Goal: Navigation & Orientation: Find specific page/section

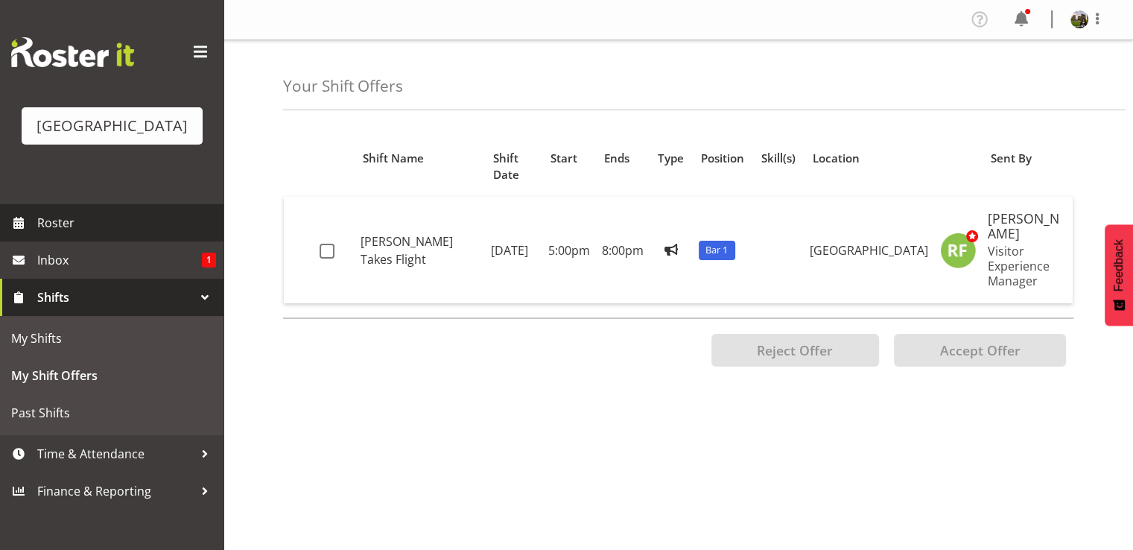
click at [60, 234] on span "Roster" at bounding box center [126, 223] width 179 height 22
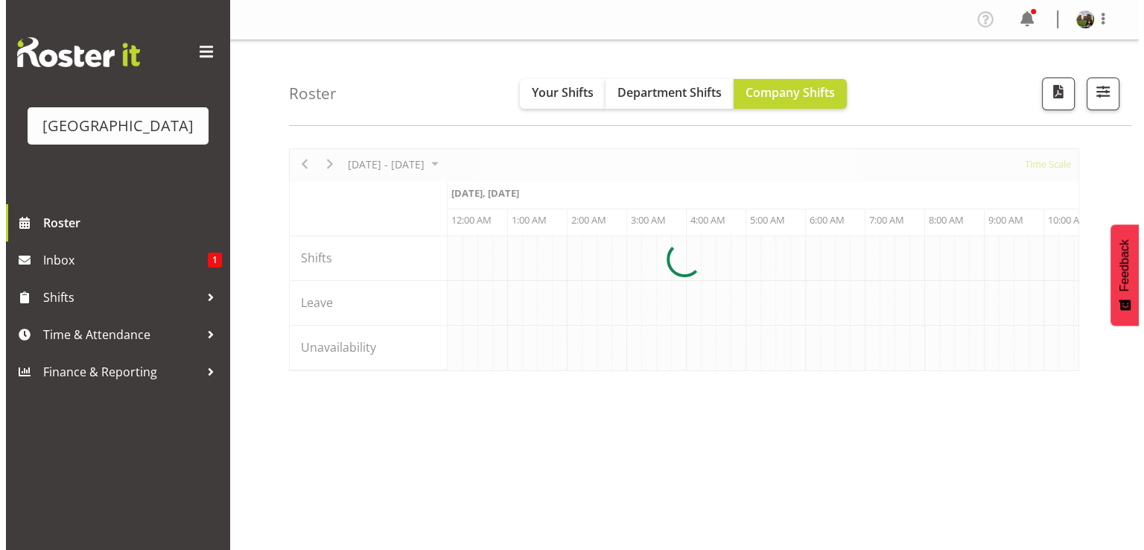
scroll to position [0, 2860]
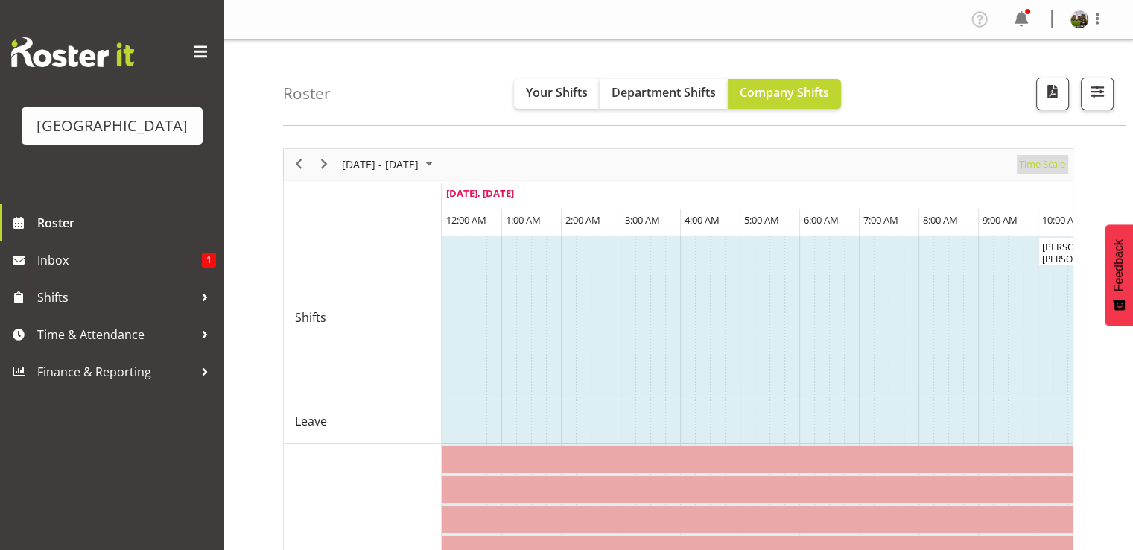
click at [1032, 165] on span "Time Scale" at bounding box center [1041, 164] width 49 height 19
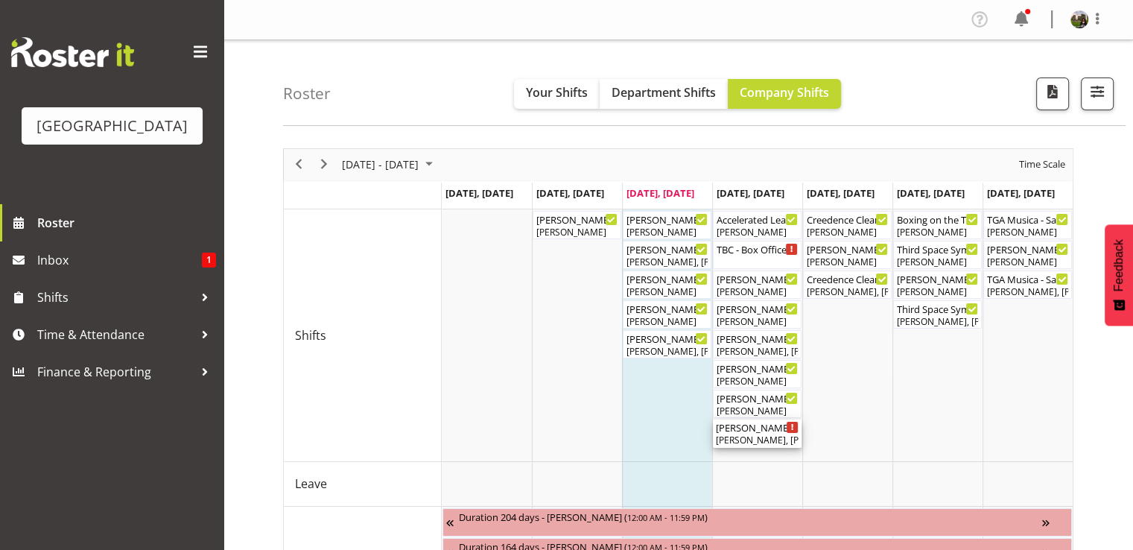
click at [742, 436] on div "[PERSON_NAME], [PERSON_NAME], [PERSON_NAME], [PERSON_NAME], [PERSON_NAME], [PER…" at bounding box center [757, 439] width 83 height 13
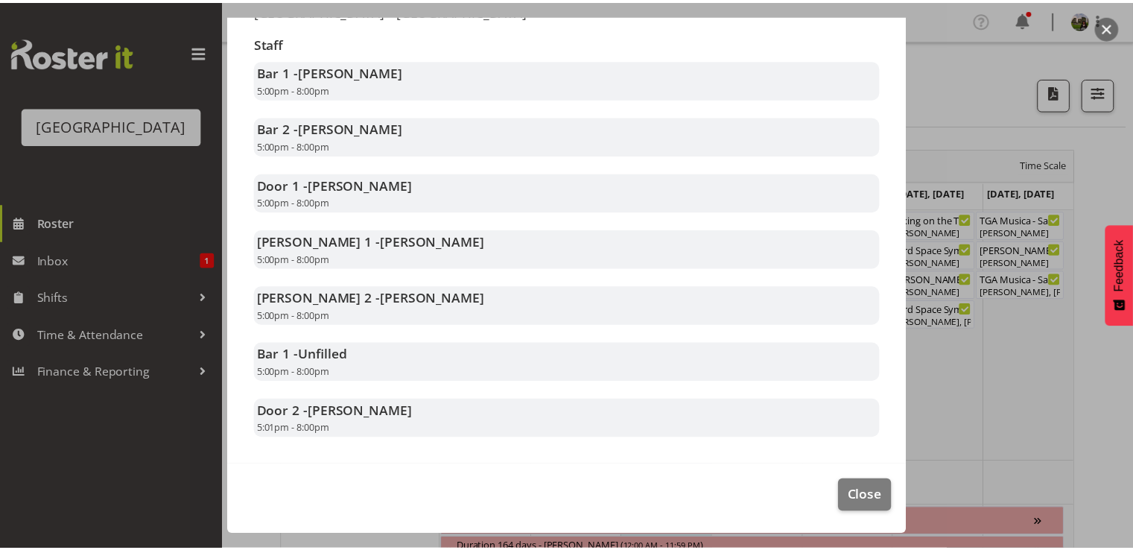
scroll to position [298, 0]
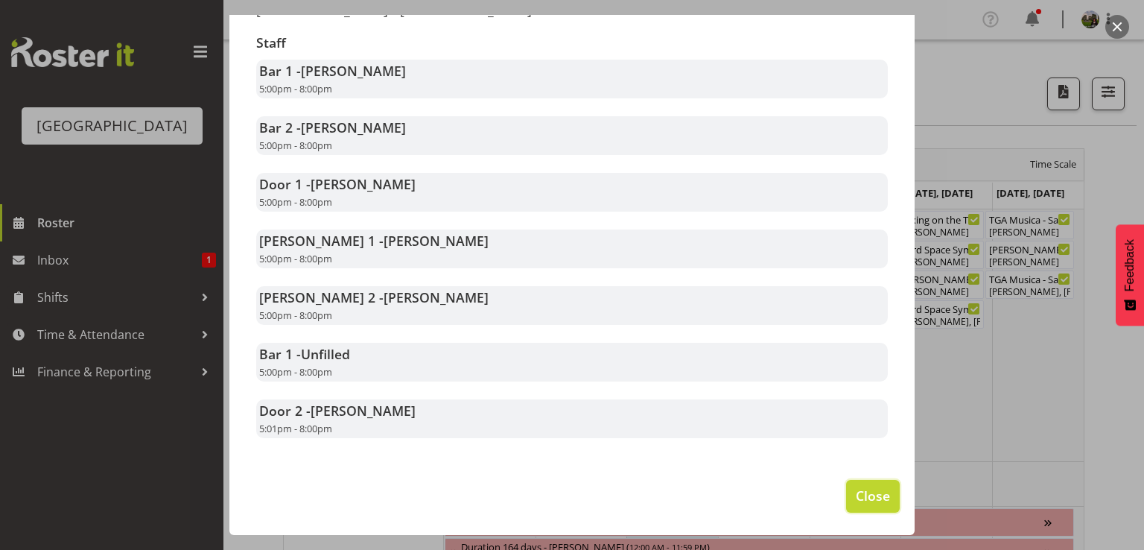
click at [856, 498] on span "Close" at bounding box center [873, 495] width 34 height 19
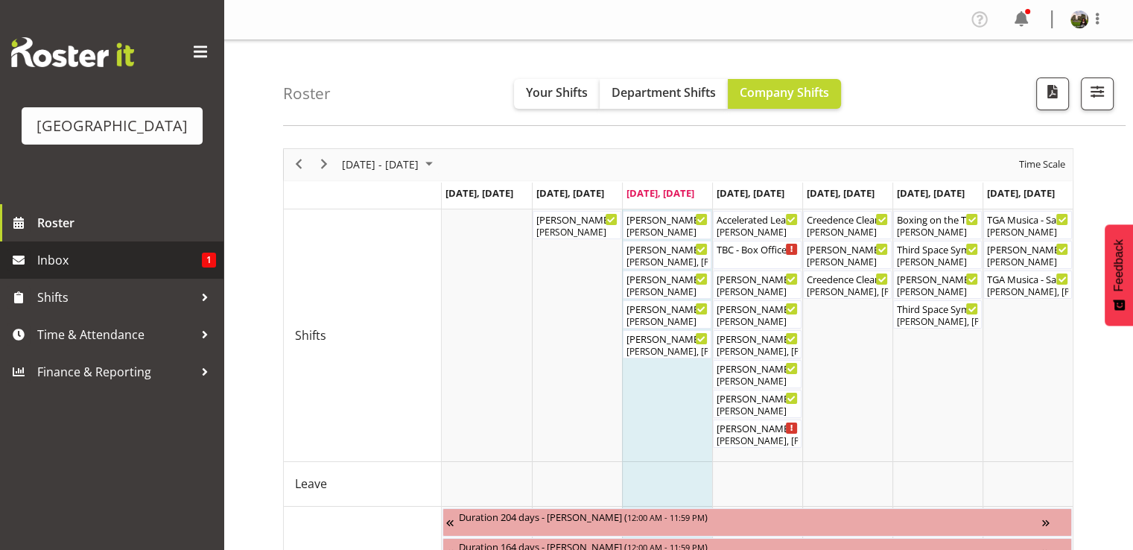
click at [48, 271] on span "Inbox" at bounding box center [119, 260] width 165 height 22
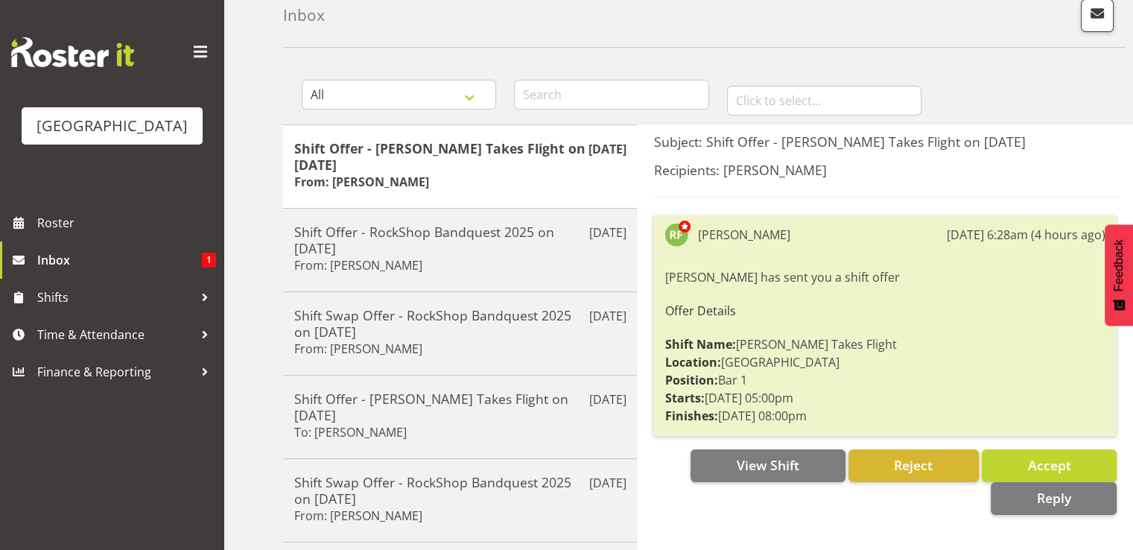
scroll to position [149, 0]
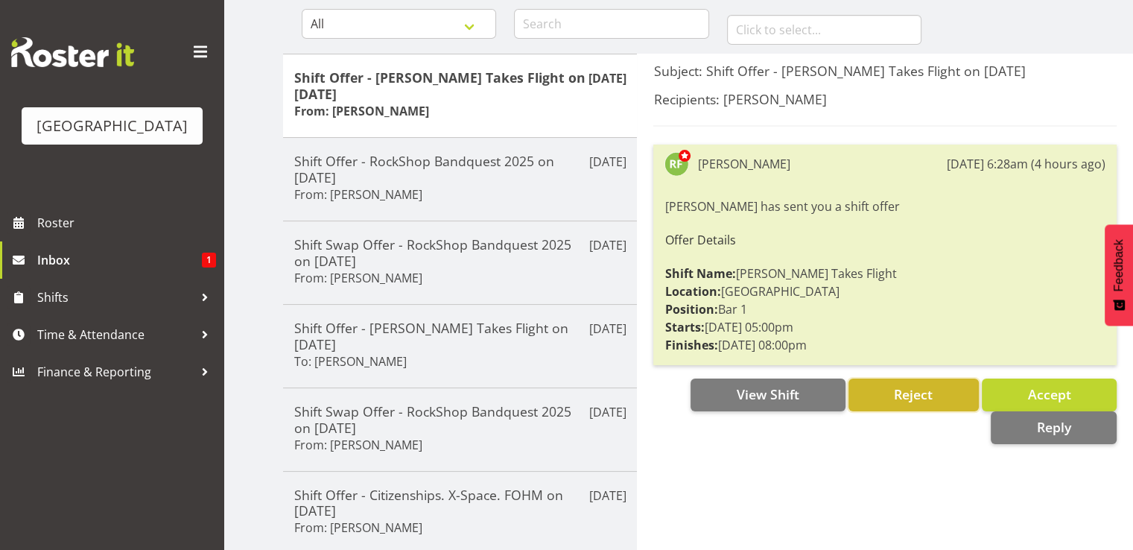
click at [912, 391] on span "Reject" at bounding box center [913, 394] width 39 height 18
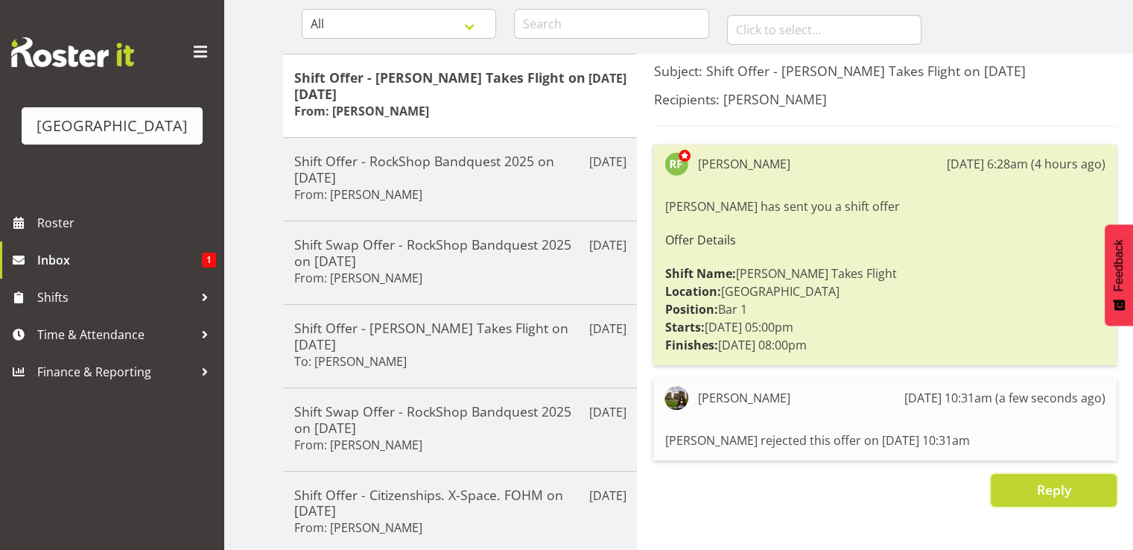
click at [1045, 498] on span "Reply" at bounding box center [1053, 489] width 34 height 18
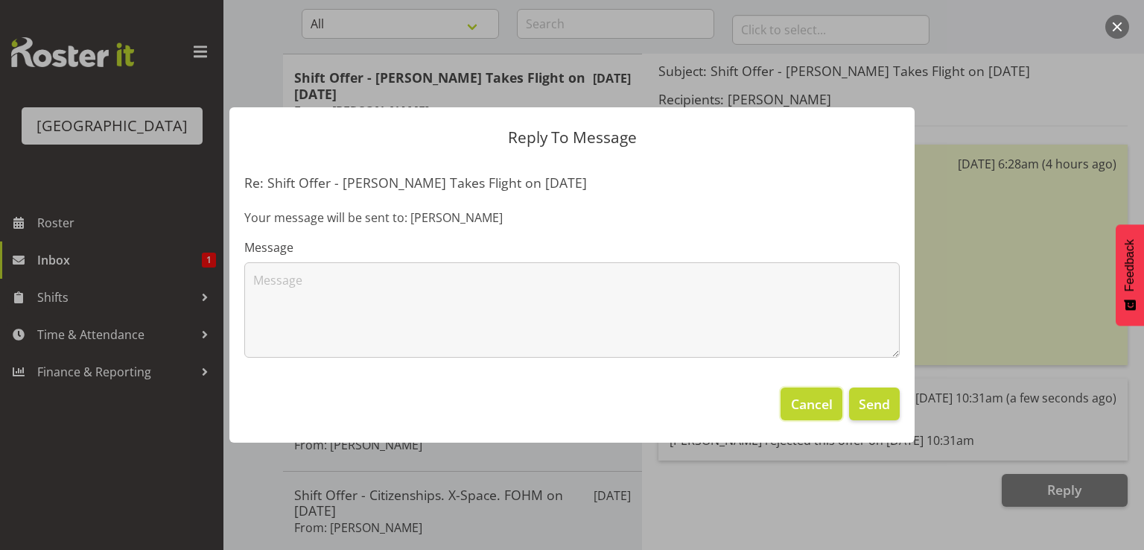
click at [819, 400] on span "Cancel" at bounding box center [812, 403] width 42 height 19
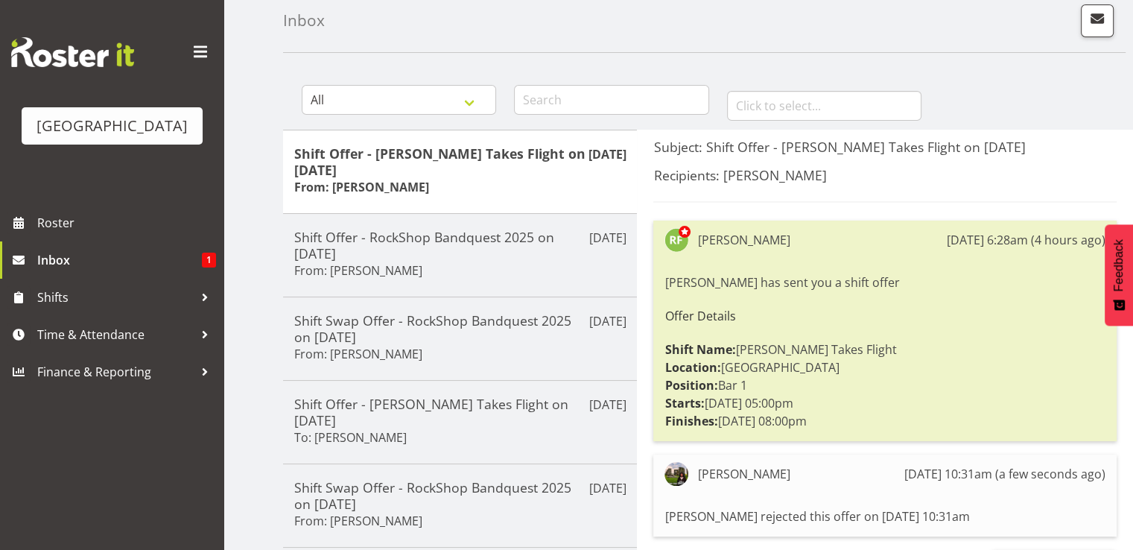
scroll to position [0, 0]
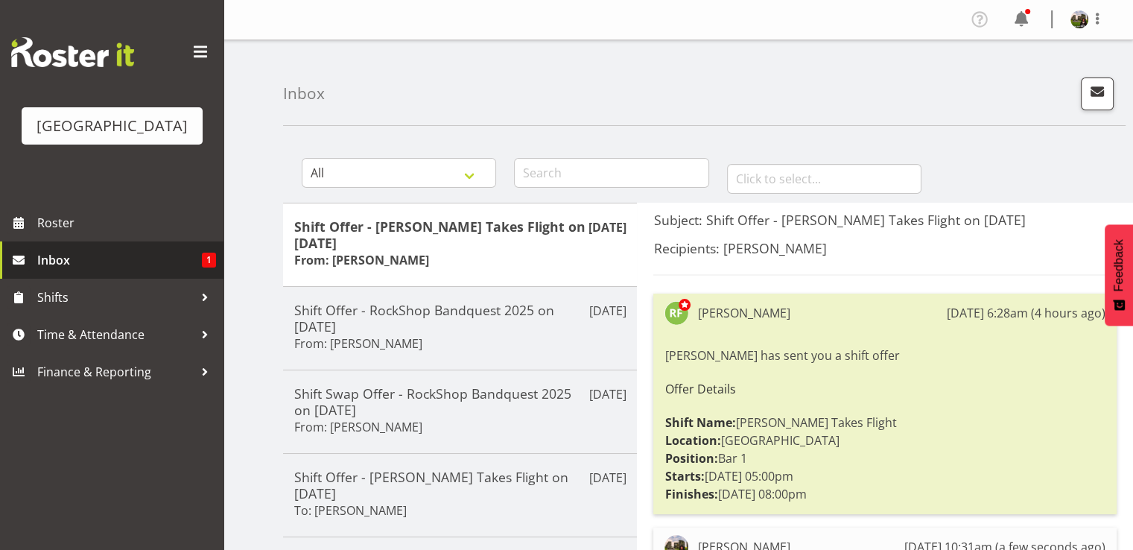
click at [51, 271] on span "Inbox" at bounding box center [119, 260] width 165 height 22
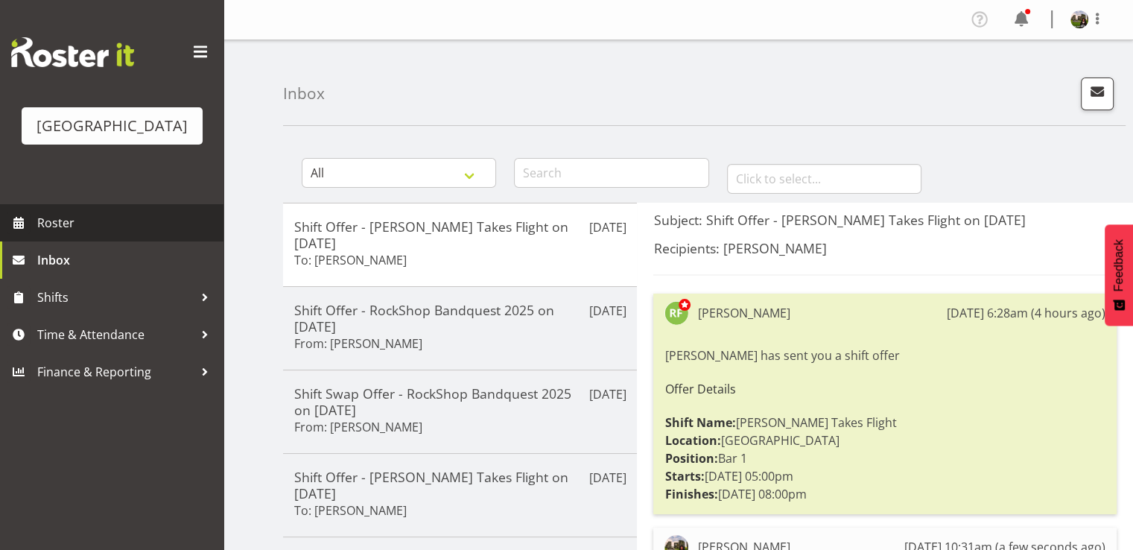
click at [57, 234] on span "Roster" at bounding box center [126, 223] width 179 height 22
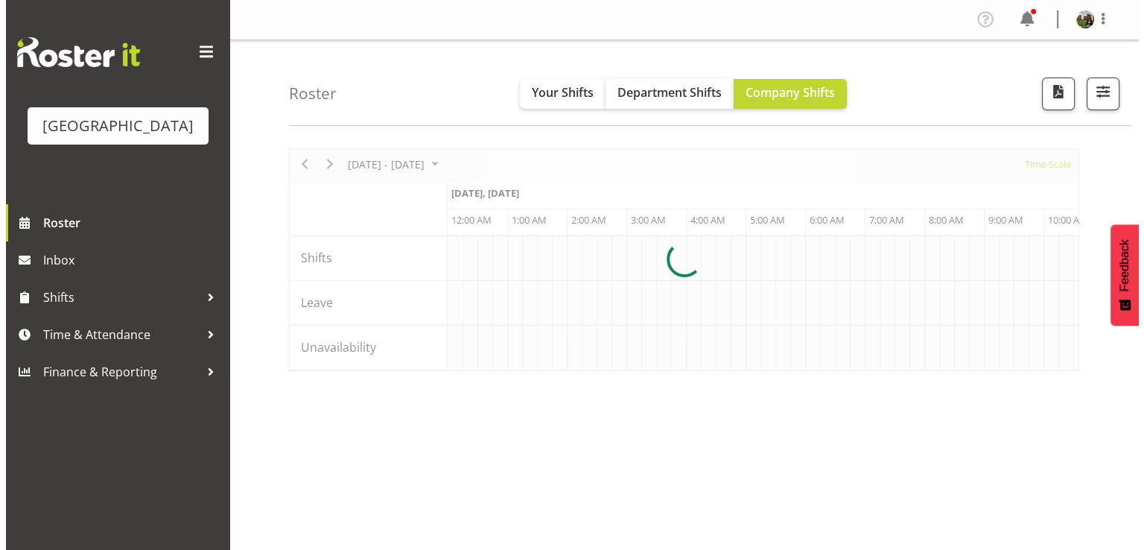
scroll to position [0, 2860]
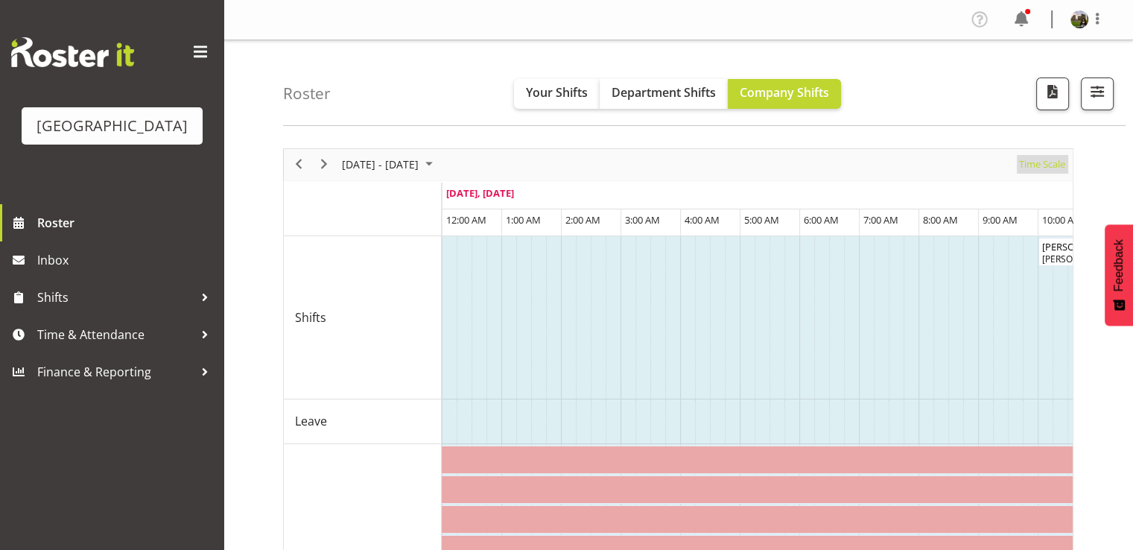
click at [1049, 171] on span "Time Scale" at bounding box center [1041, 164] width 49 height 19
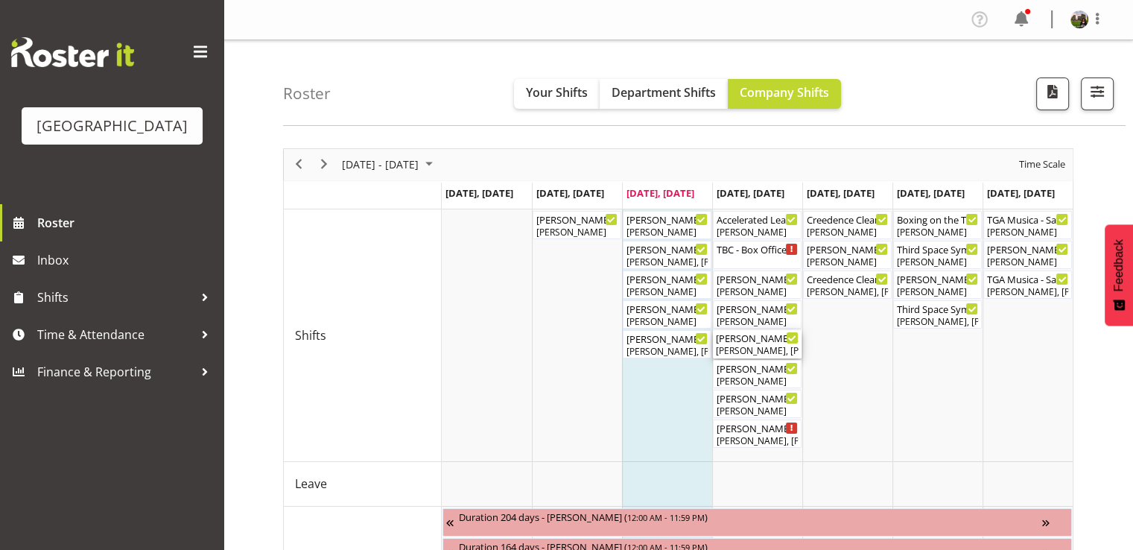
click at [731, 335] on div "Mad Pearce Takes Flight ( 02:00 PM - 05:00 PM )" at bounding box center [757, 337] width 83 height 15
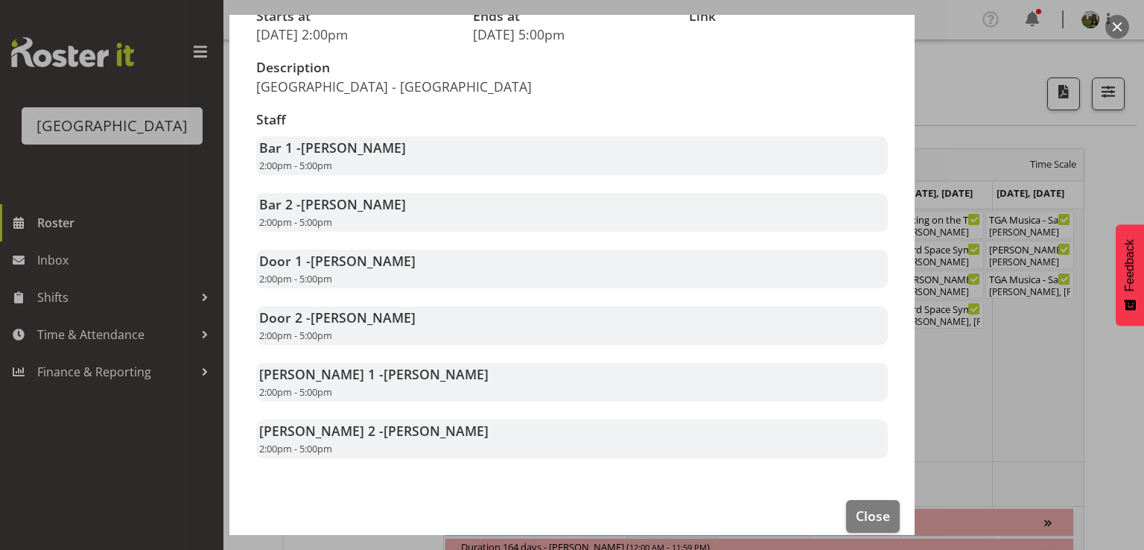
scroll to position [241, 0]
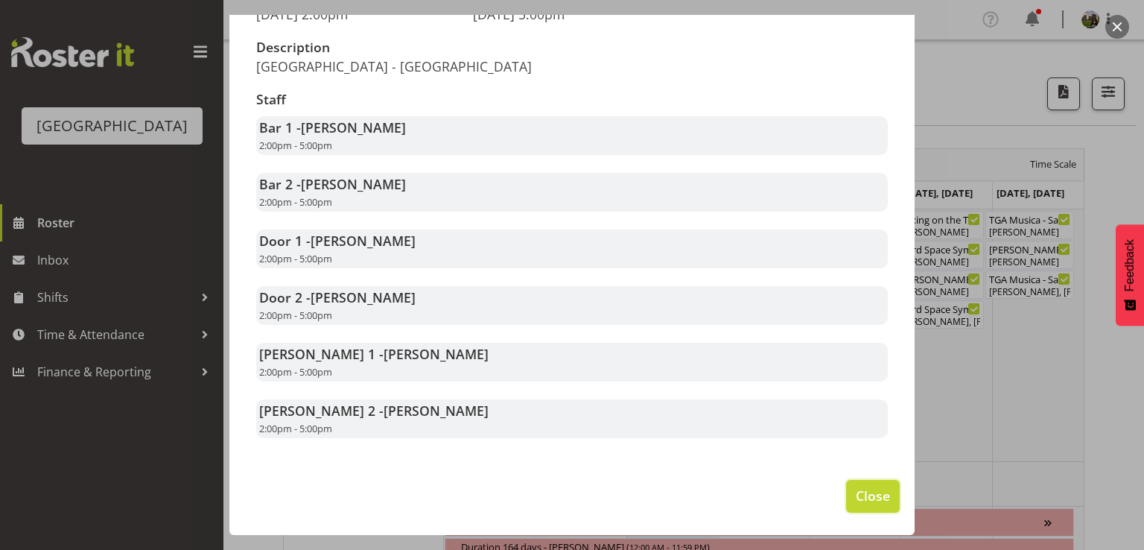
click at [856, 493] on span "Close" at bounding box center [873, 495] width 34 height 19
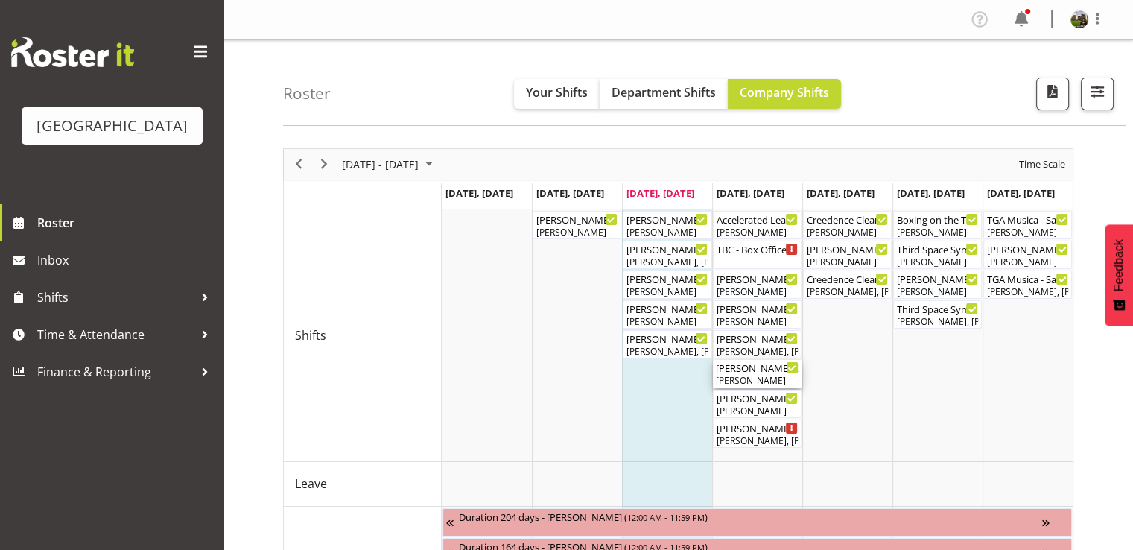
click at [749, 369] on div "Mad Pearce Takes Flight FOHM shift ( 04:15 PM - 08:15 PM )" at bounding box center [757, 367] width 83 height 15
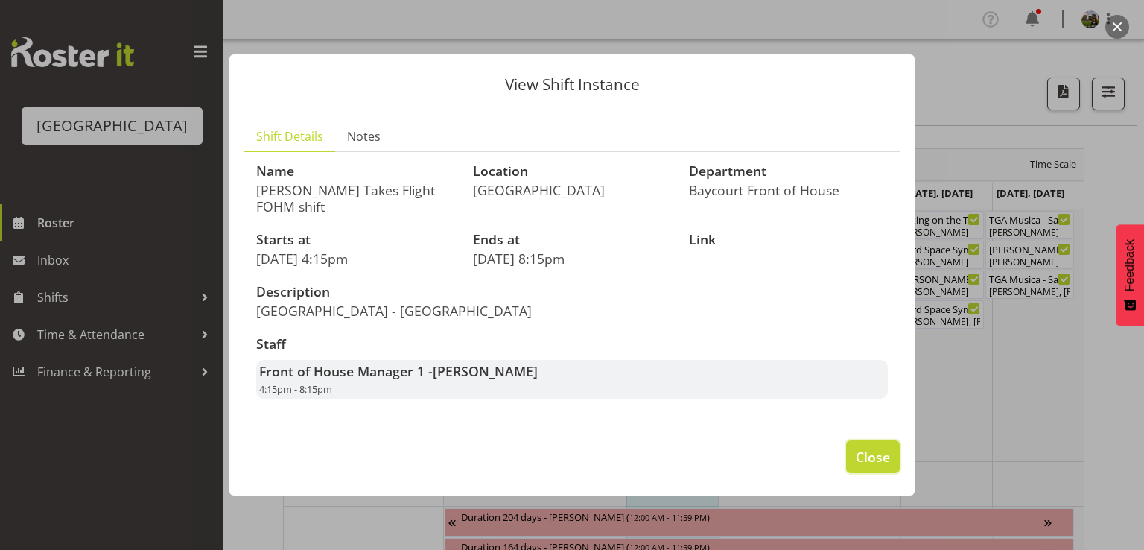
click at [870, 462] on span "Close" at bounding box center [873, 456] width 34 height 19
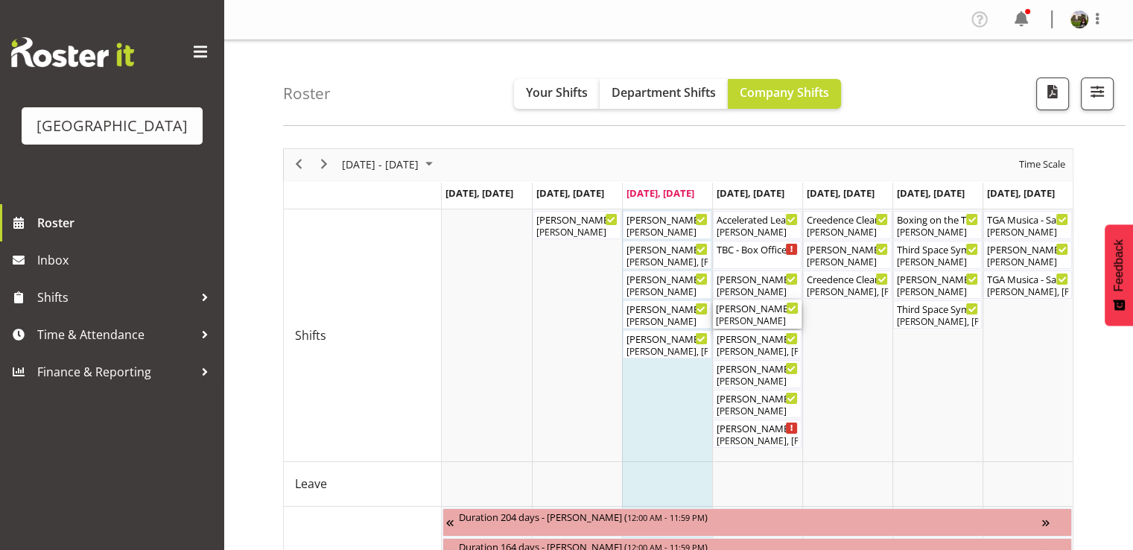
click at [743, 319] on div "Ruby Grace" at bounding box center [757, 320] width 83 height 13
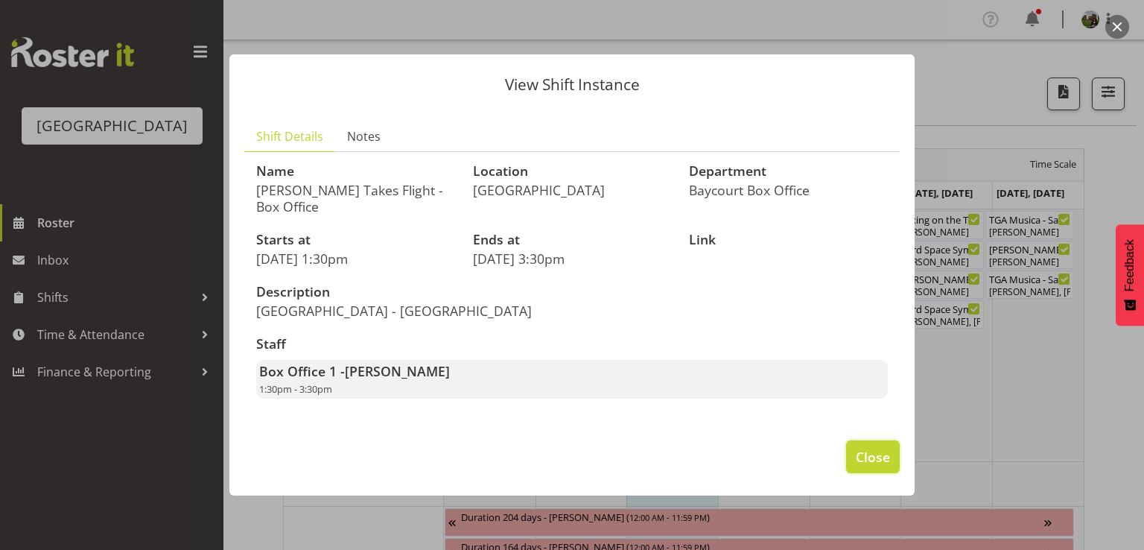
click at [863, 454] on span "Close" at bounding box center [873, 456] width 34 height 19
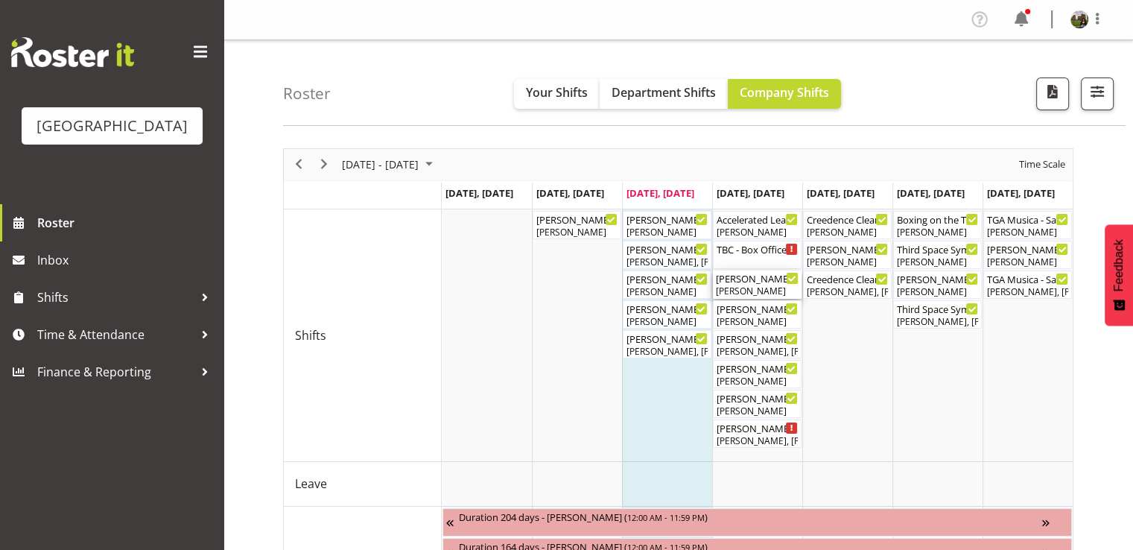
click at [750, 284] on div "Aaron Smart" at bounding box center [757, 290] width 83 height 13
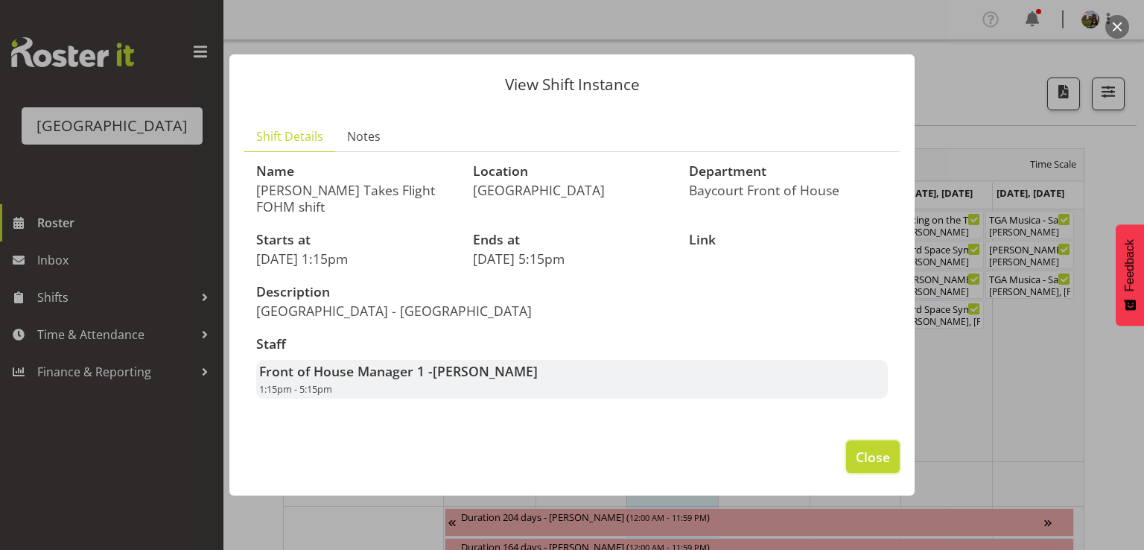
click at [881, 453] on span "Close" at bounding box center [873, 456] width 34 height 19
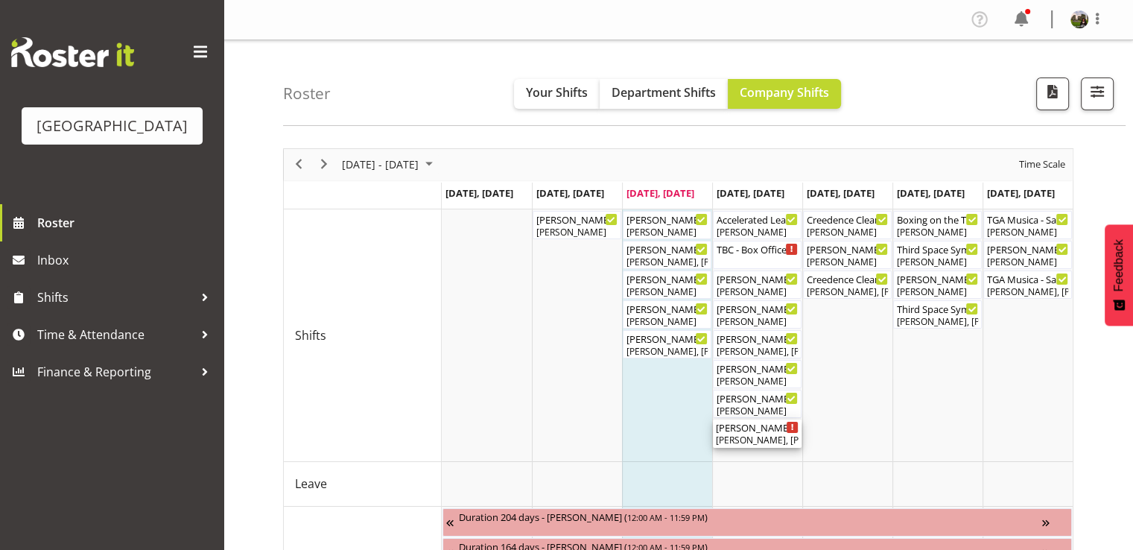
click at [769, 440] on div "Tommy Shorter, Sumner Raos, Alex Freeman, Jordan Sanft, Chris Darlington, Elea …" at bounding box center [757, 439] width 83 height 13
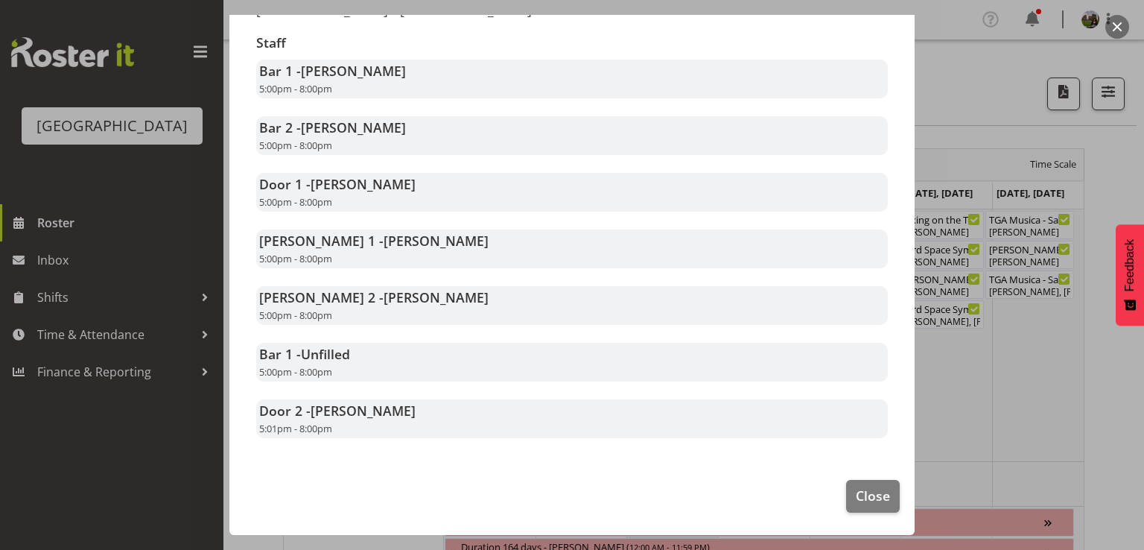
scroll to position [298, 0]
click at [862, 501] on span "Close" at bounding box center [873, 495] width 34 height 19
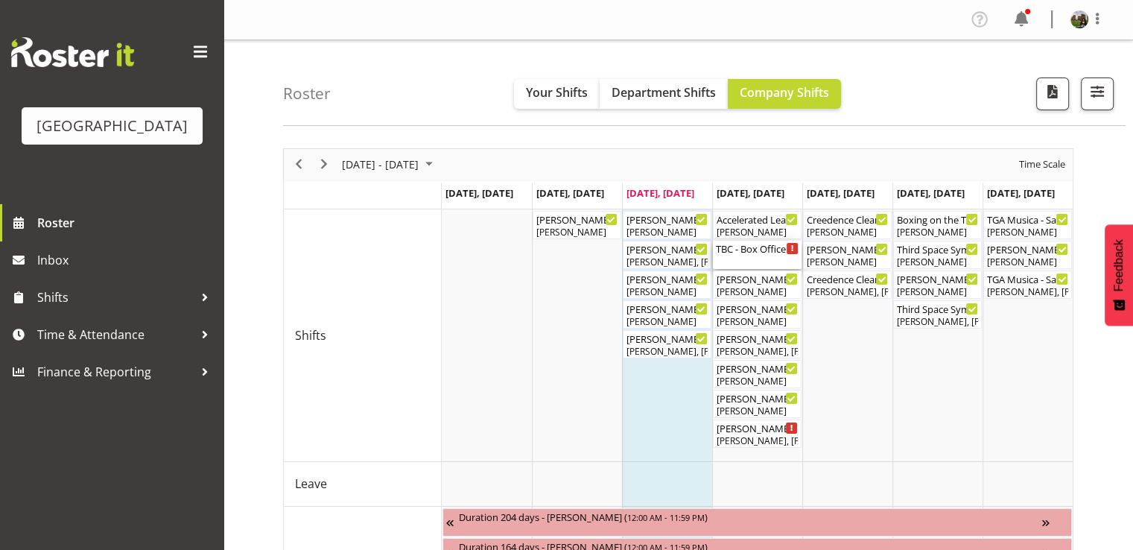
click at [721, 254] on div "TBC - Box Office (Daytime Shifts) ( 10:00 AM - 02:00 PM )" at bounding box center [757, 248] width 83 height 15
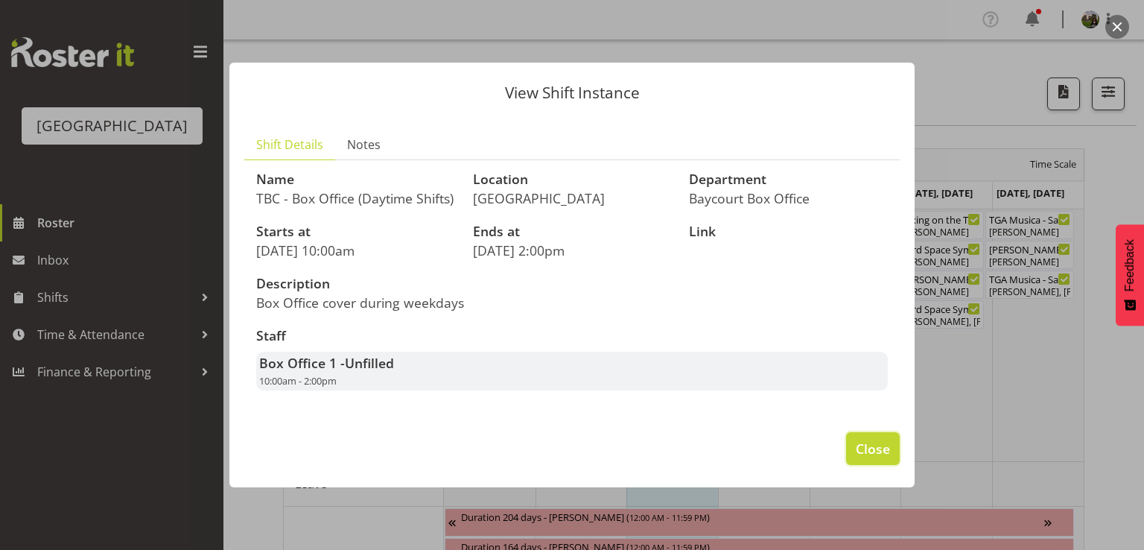
click at [878, 448] on span "Close" at bounding box center [873, 448] width 34 height 19
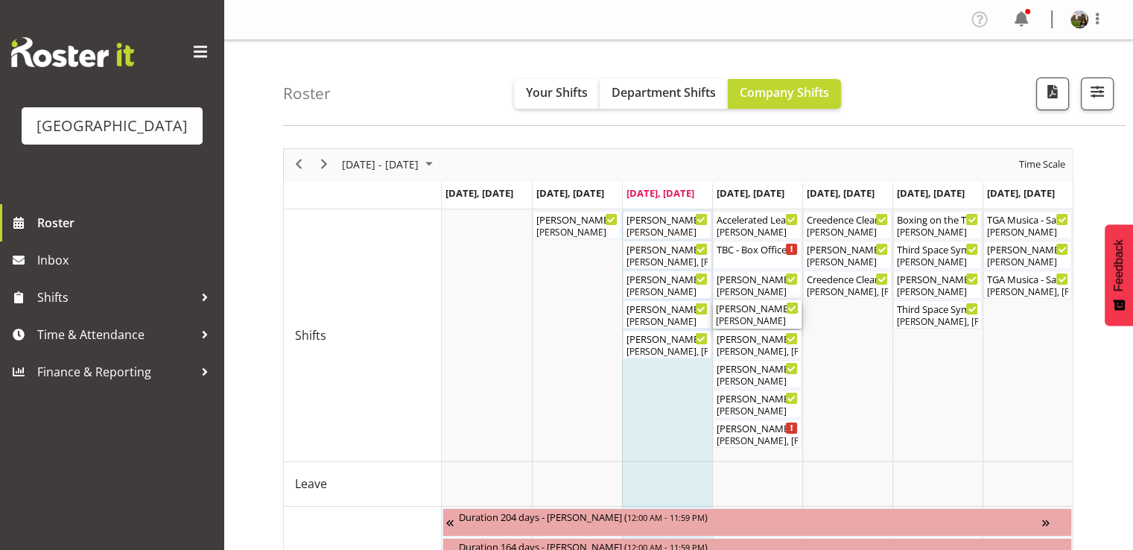
click at [758, 316] on div "Ruby Grace" at bounding box center [757, 320] width 83 height 13
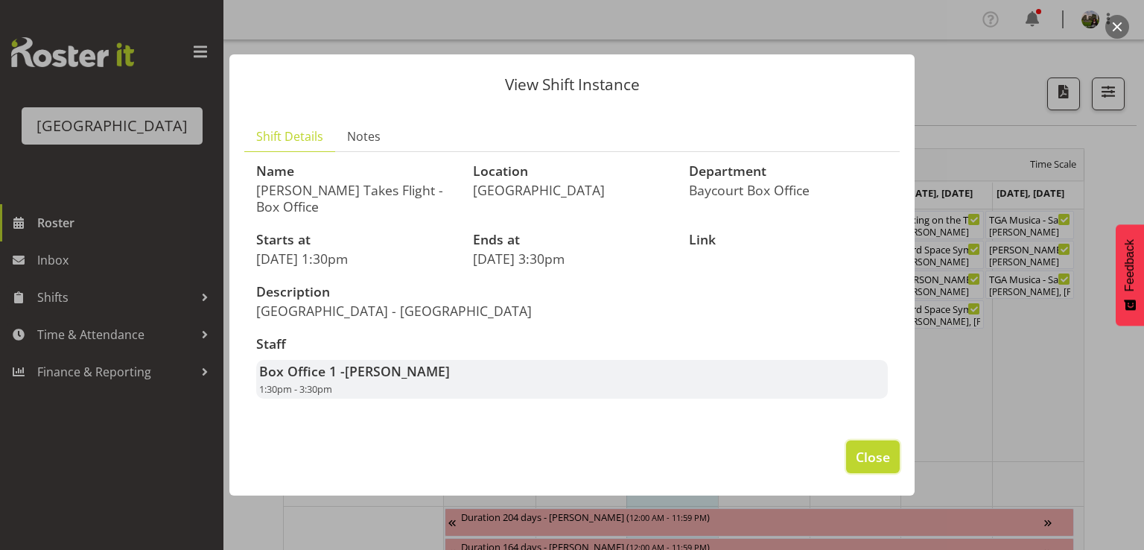
click at [861, 450] on span "Close" at bounding box center [873, 456] width 34 height 19
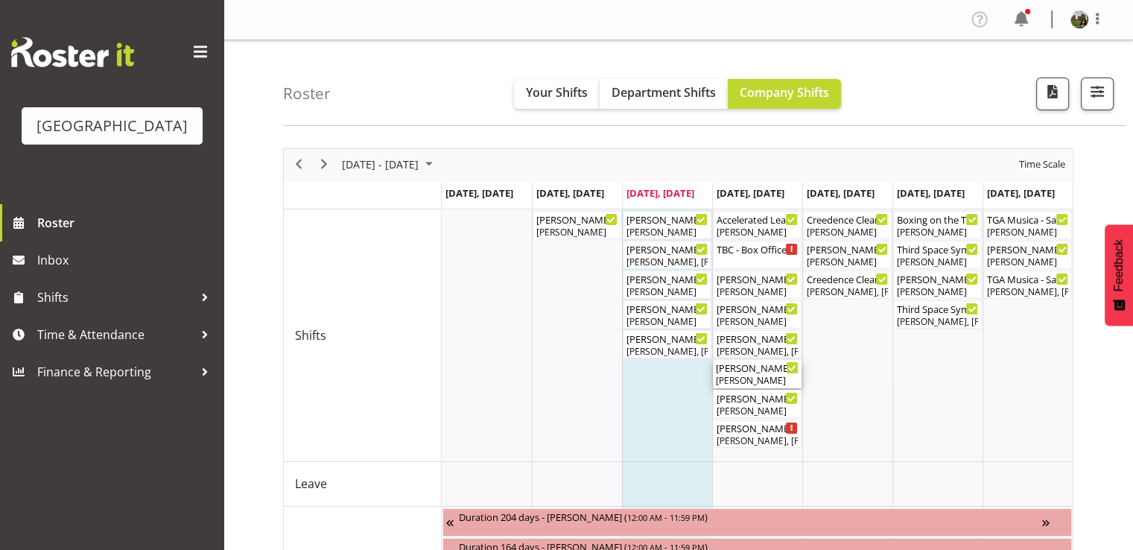
click at [740, 379] on div "Robin Hendriks" at bounding box center [757, 380] width 83 height 13
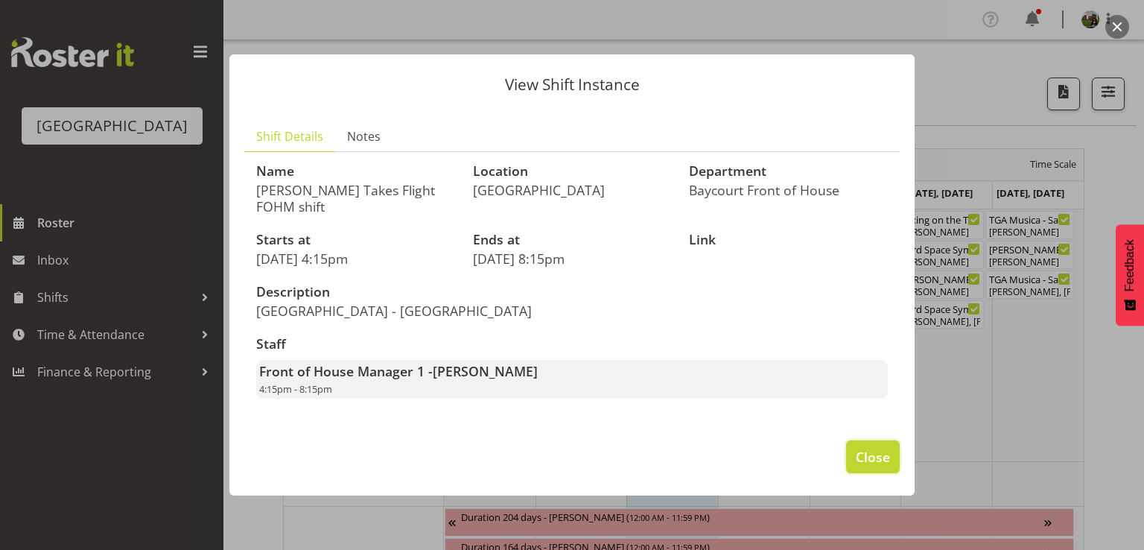
click at [864, 464] on span "Close" at bounding box center [873, 456] width 34 height 19
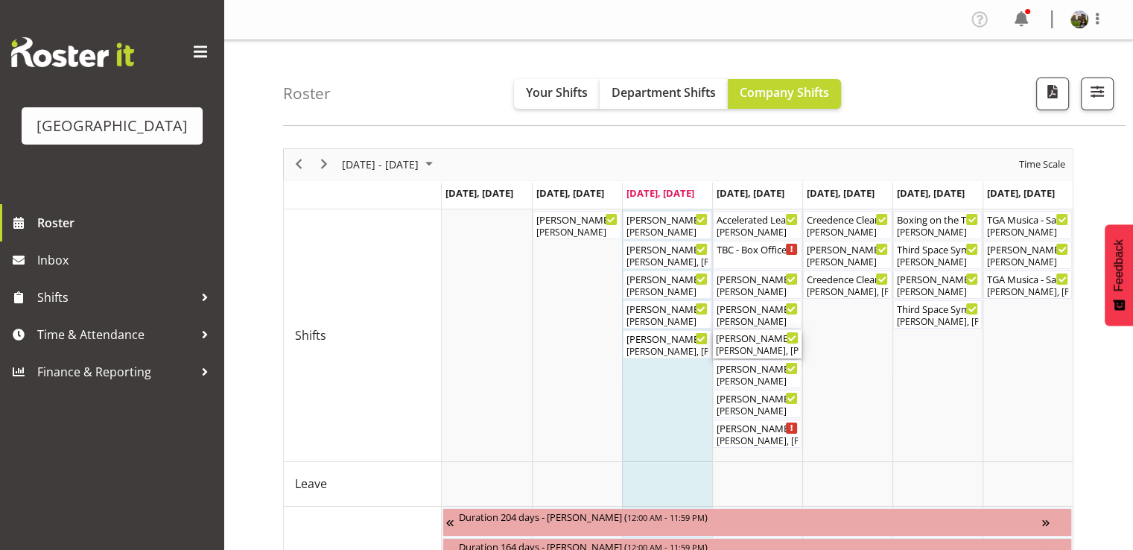
click at [763, 349] on div "Valerie Donaldson, Chris Darlington, Richard Freeman, Dominique Vogler, Alec We…" at bounding box center [757, 350] width 83 height 13
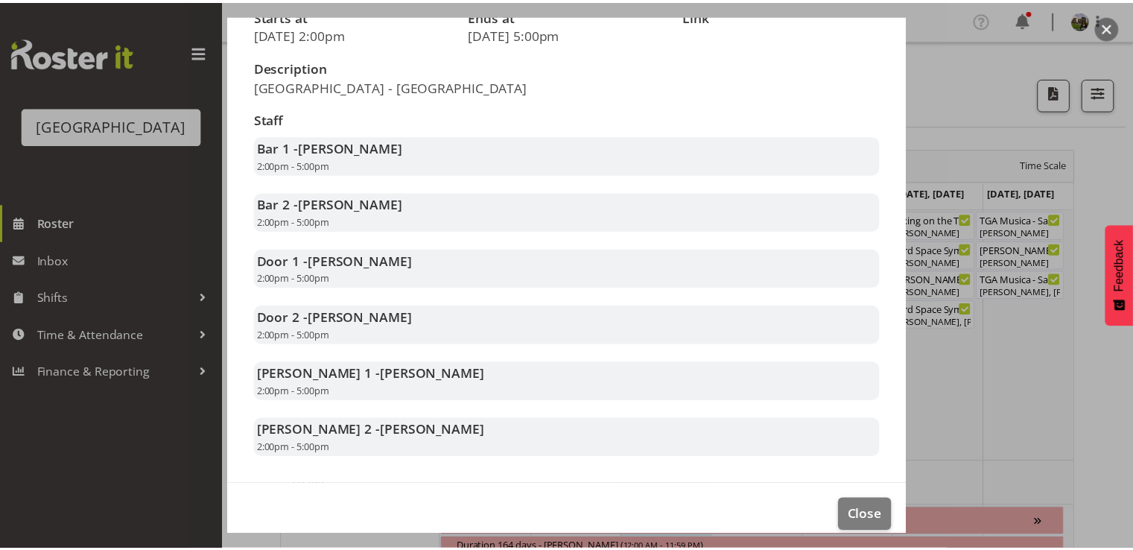
scroll to position [241, 0]
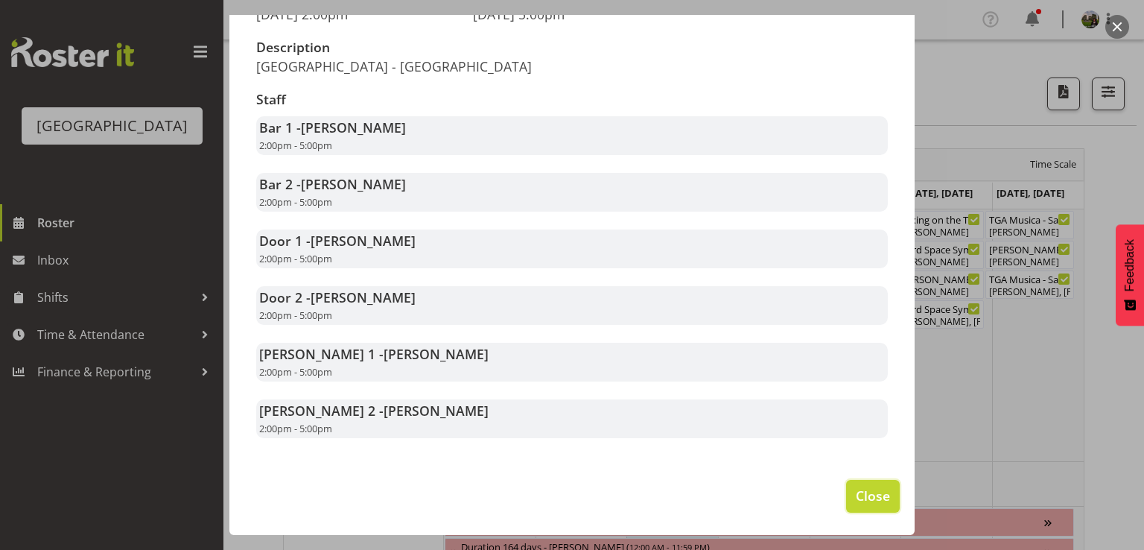
click at [870, 495] on span "Close" at bounding box center [873, 495] width 34 height 19
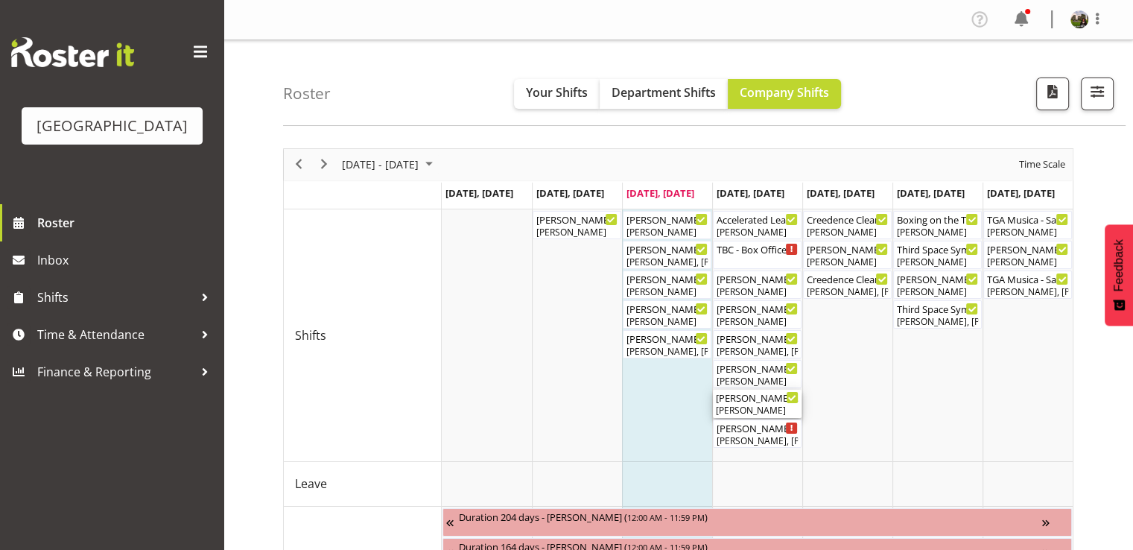
click at [741, 414] on div "Ruby Grace" at bounding box center [757, 410] width 83 height 13
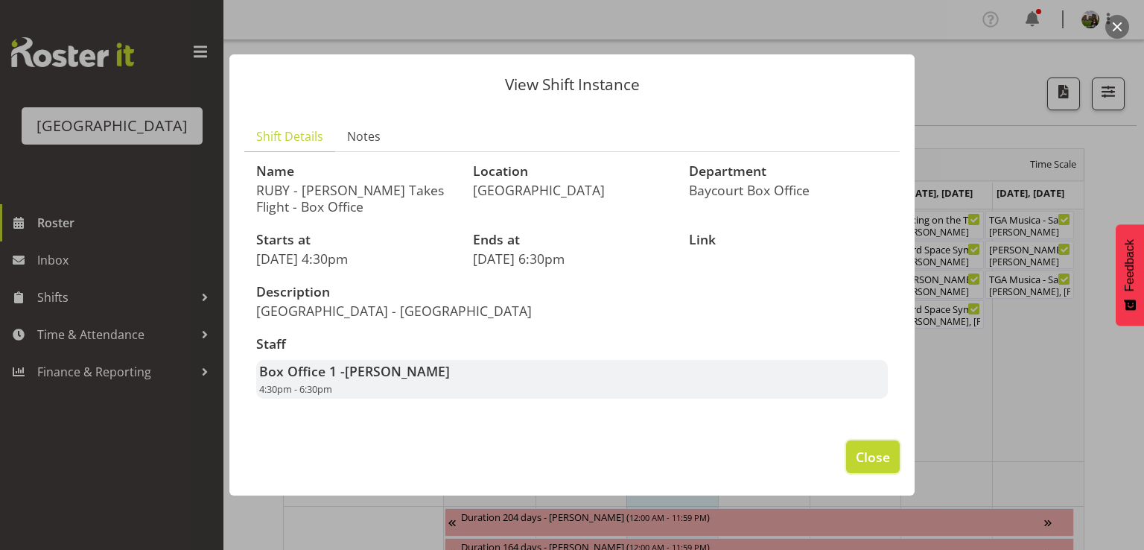
click at [864, 455] on span "Close" at bounding box center [873, 456] width 34 height 19
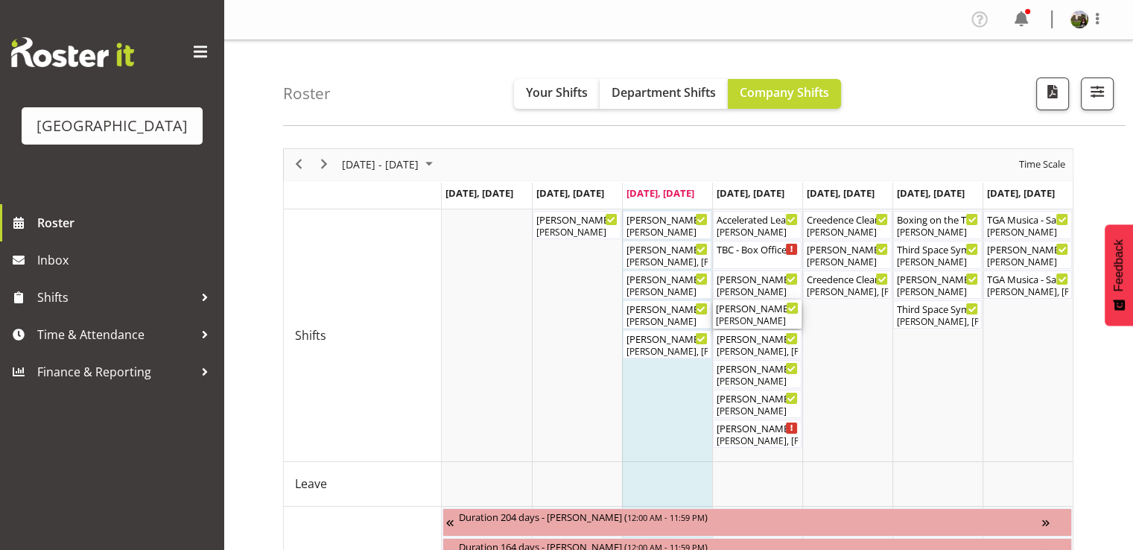
click at [743, 311] on div "Mad Pearce Takes Flight - Box Office ( 01:30 PM - 03:30 PM )" at bounding box center [757, 307] width 83 height 15
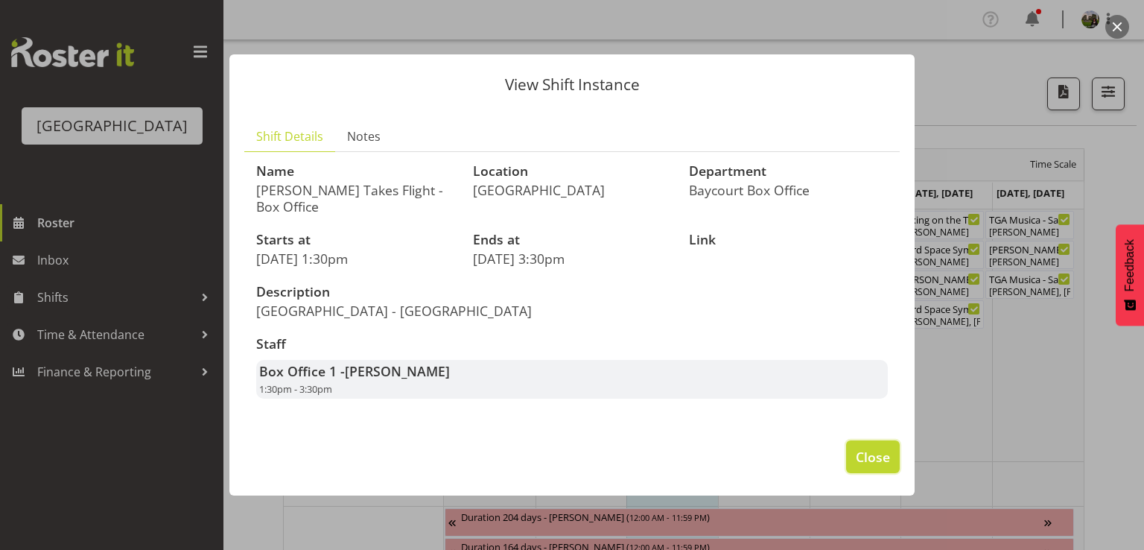
click at [874, 457] on span "Close" at bounding box center [873, 456] width 34 height 19
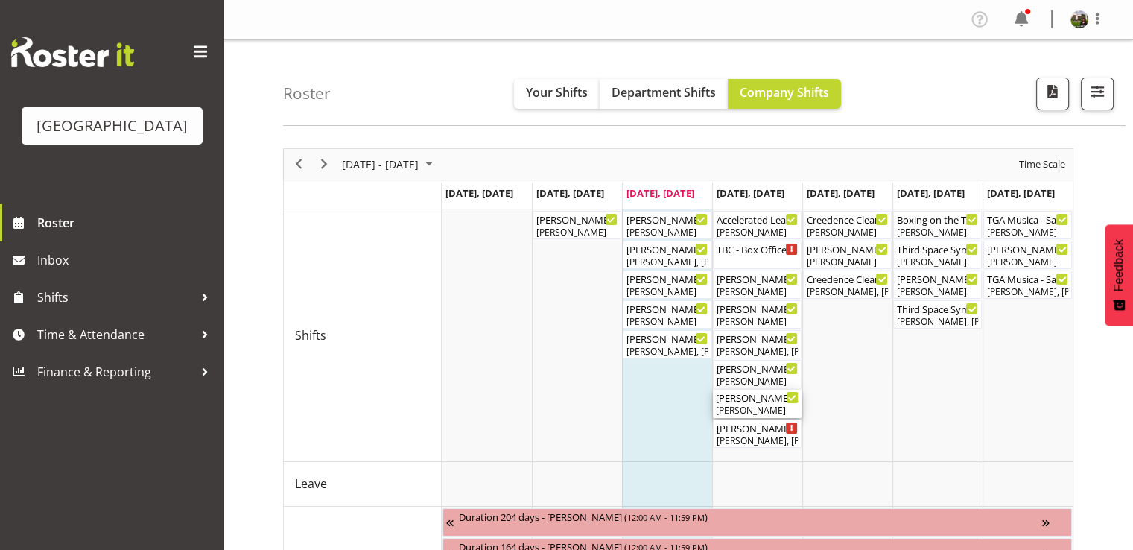
click at [757, 404] on div "Ruby Grace" at bounding box center [757, 410] width 83 height 13
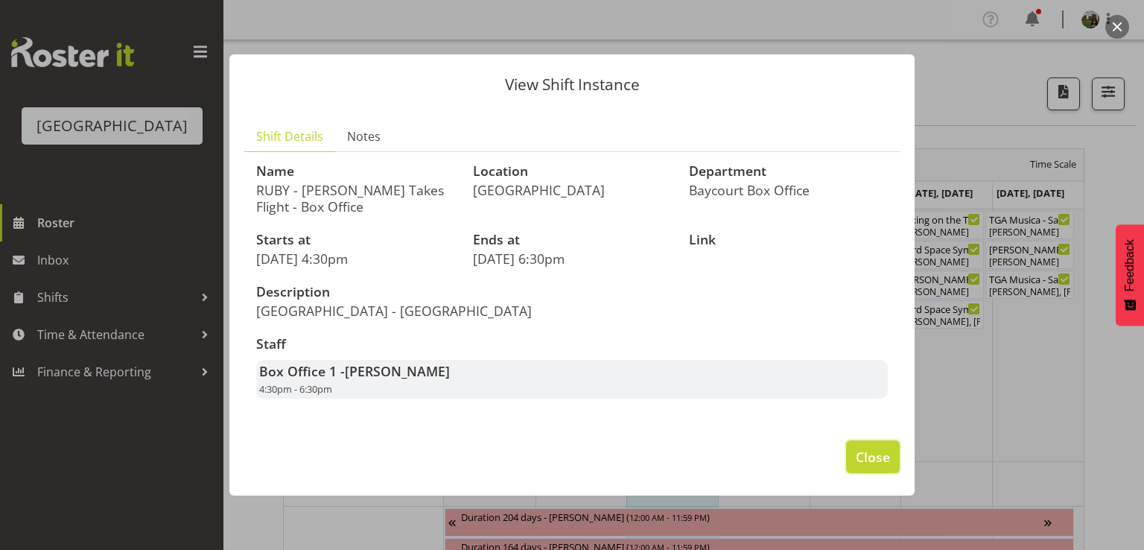
click at [877, 463] on span "Close" at bounding box center [873, 456] width 34 height 19
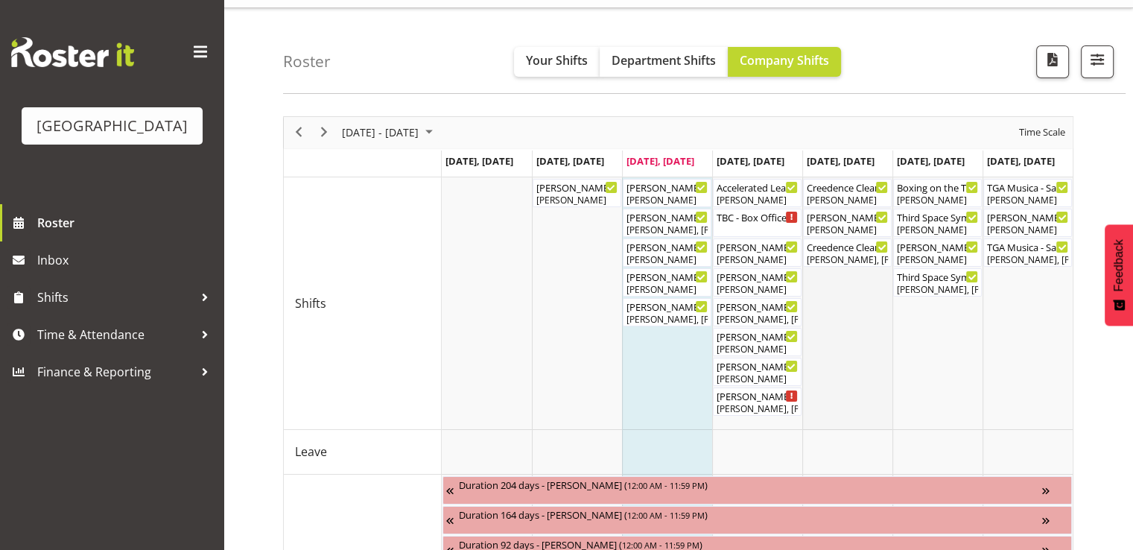
scroll to position [0, 0]
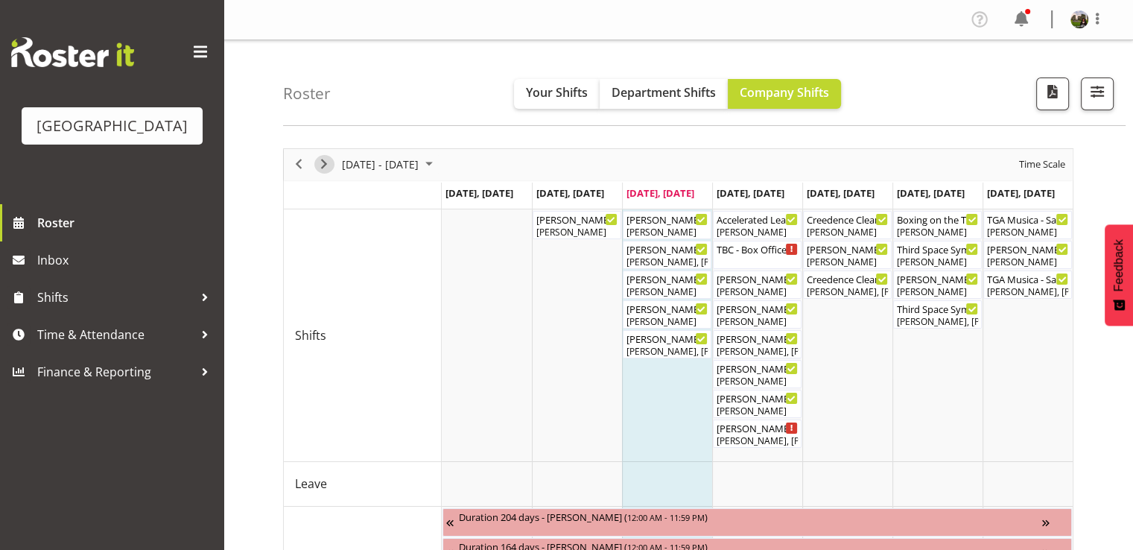
click at [322, 162] on span "Next" at bounding box center [324, 164] width 18 height 19
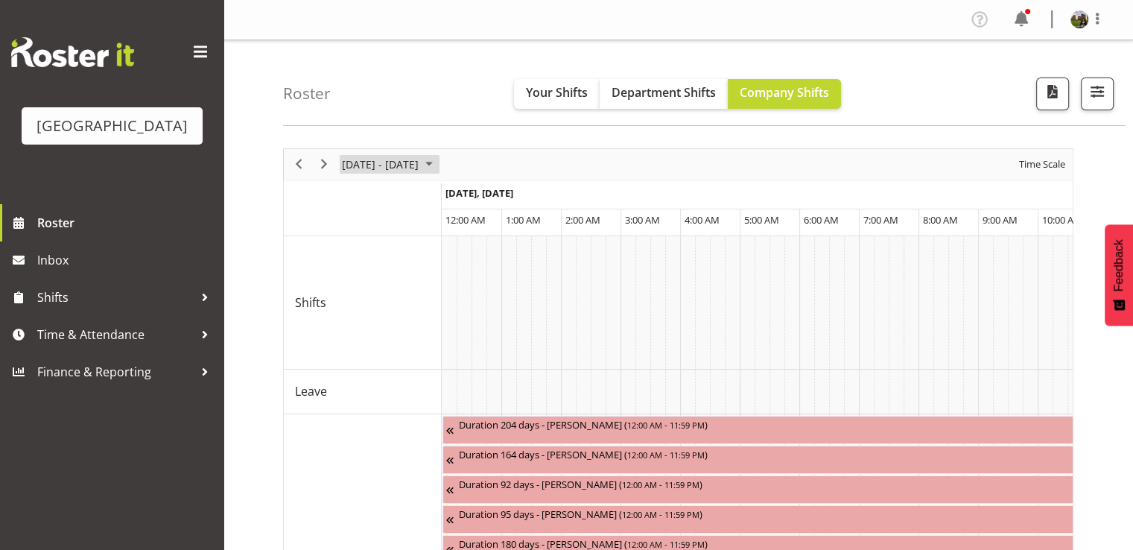
click at [438, 165] on span "August 2025" at bounding box center [429, 164] width 18 height 19
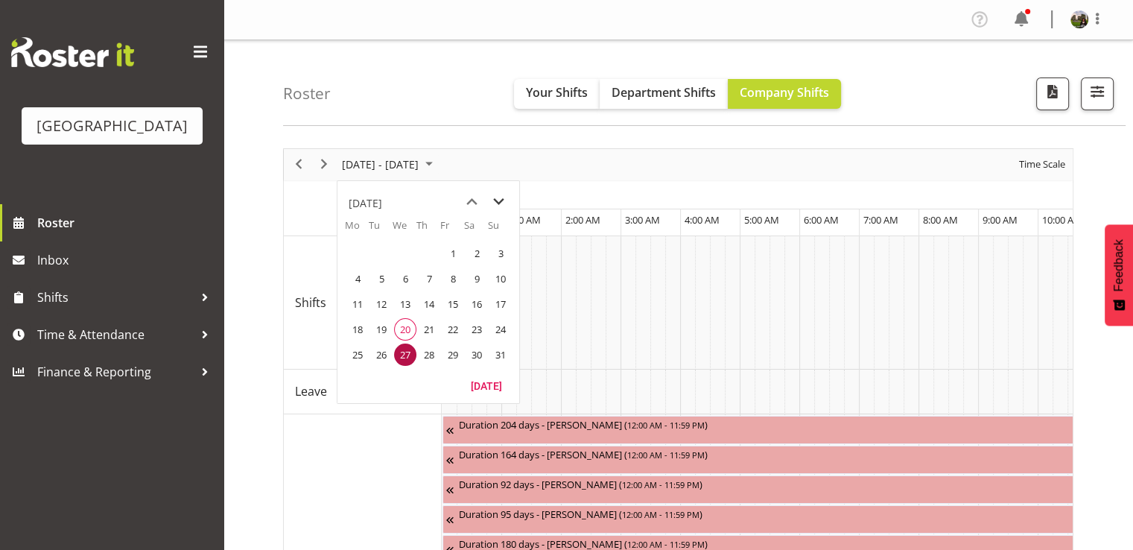
click at [497, 198] on span "next month" at bounding box center [499, 201] width 26 height 27
click at [357, 275] on span "8" at bounding box center [357, 278] width 22 height 22
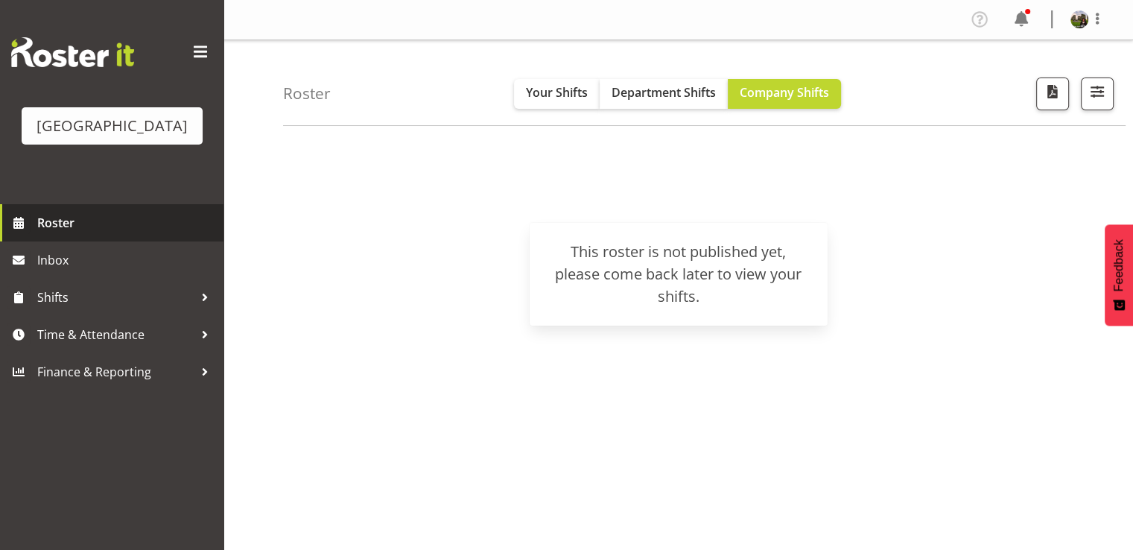
click at [69, 234] on span "Roster" at bounding box center [126, 223] width 179 height 22
